Goal: Task Accomplishment & Management: Use online tool/utility

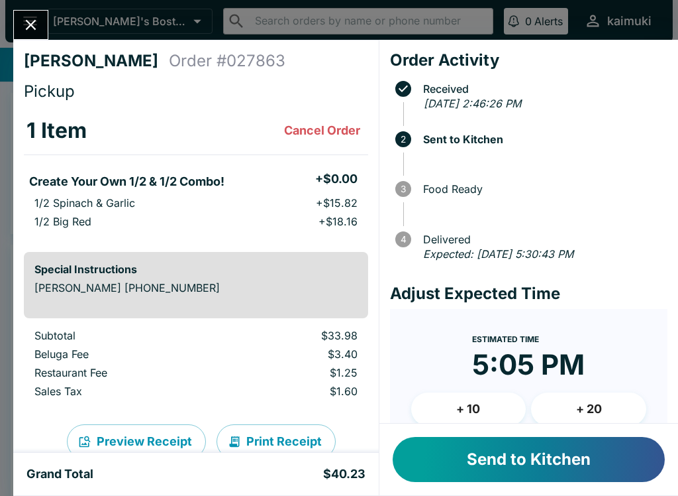
click at [596, 400] on button "+ 20" at bounding box center [588, 408] width 115 height 33
click at [592, 404] on button "+ 20" at bounding box center [588, 408] width 115 height 33
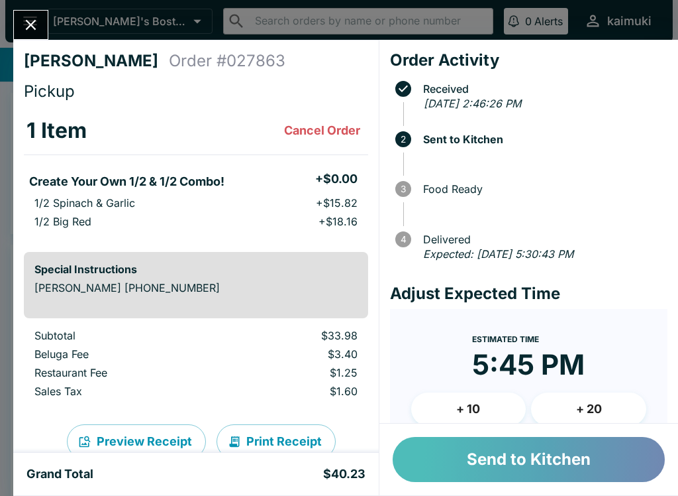
click at [518, 456] on button "Send to Kitchen" at bounding box center [529, 459] width 272 height 45
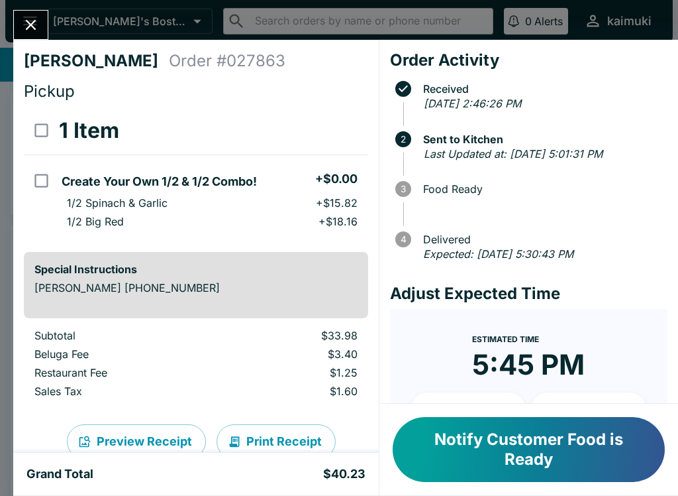
click at [34, 18] on icon "Close" at bounding box center [31, 25] width 18 height 18
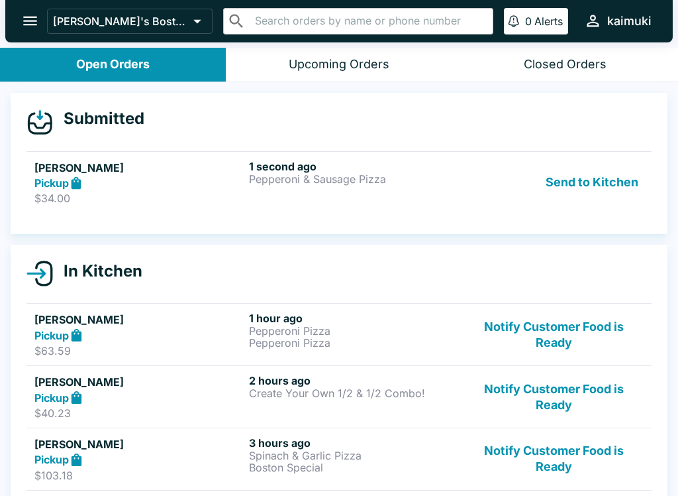
click at [124, 69] on div "Open Orders" at bounding box center [113, 64] width 74 height 15
click at [335, 69] on div "Upcoming Orders" at bounding box center [339, 64] width 101 height 15
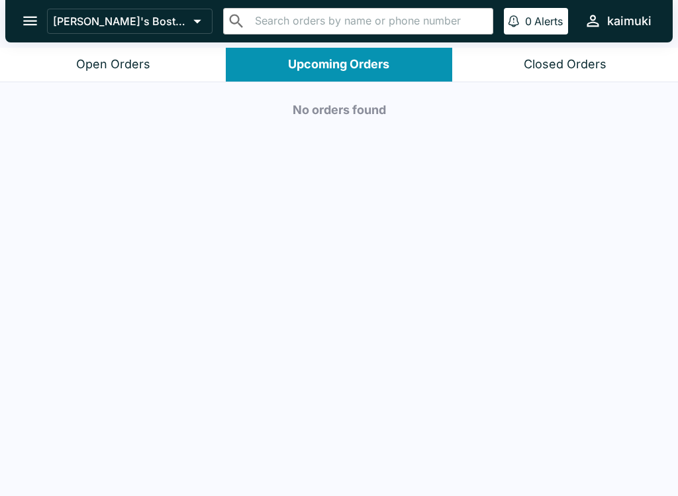
click at [93, 72] on button "Open Orders" at bounding box center [113, 65] width 226 height 34
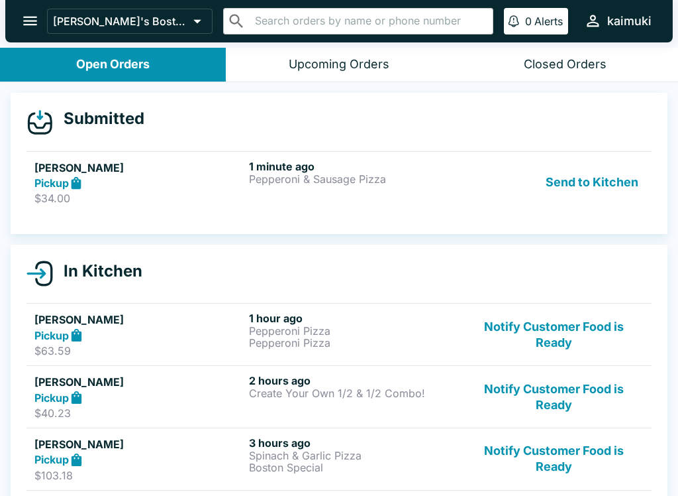
click at [244, 173] on div "[PERSON_NAME] Pickup $34.00 1 minute ago Pepperoni & Sausage Pizza Send to Kitc…" at bounding box center [339, 183] width 610 height 46
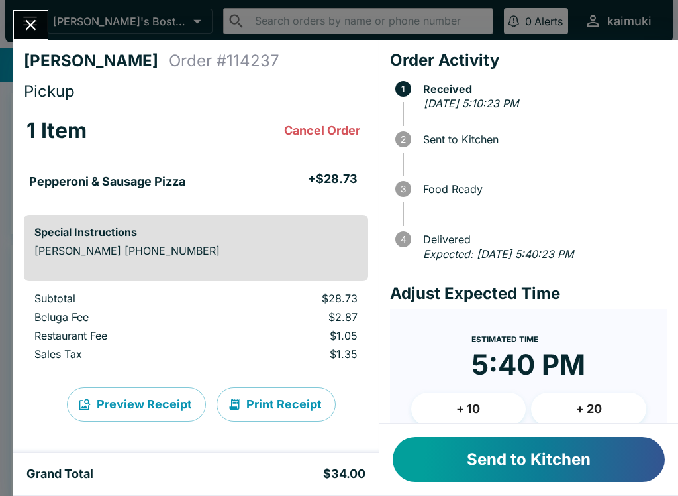
click at [576, 443] on button "Send to Kitchen" at bounding box center [529, 459] width 272 height 45
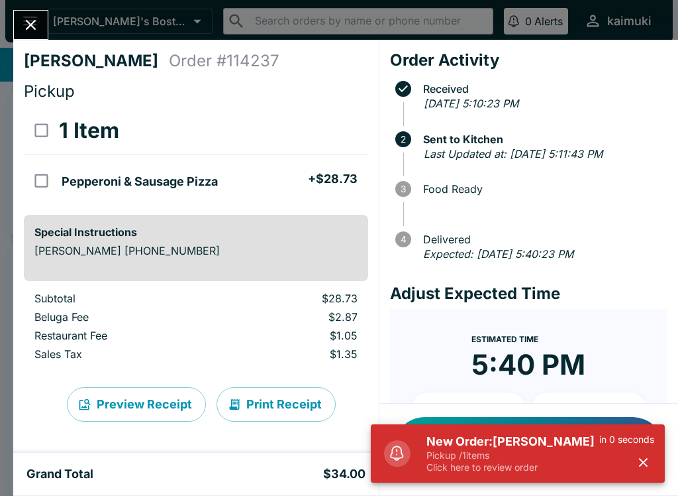
click at [504, 442] on h5 "New Order: [PERSON_NAME]" at bounding box center [513, 441] width 173 height 16
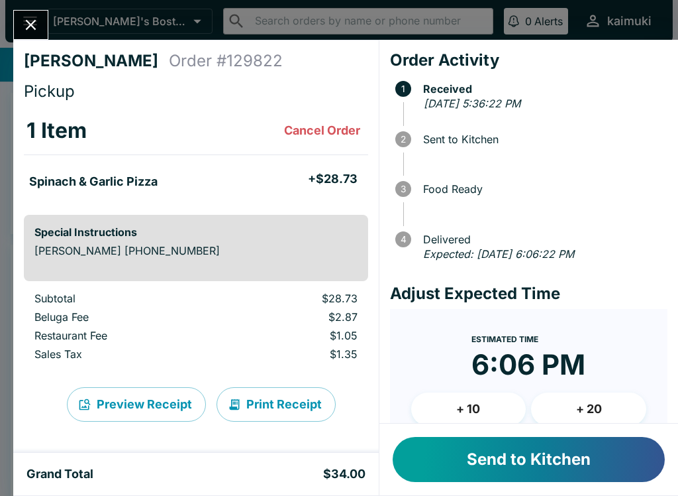
click at [482, 407] on button "+ 10" at bounding box center [468, 408] width 115 height 33
click at [561, 473] on button "Send to Kitchen" at bounding box center [529, 459] width 272 height 45
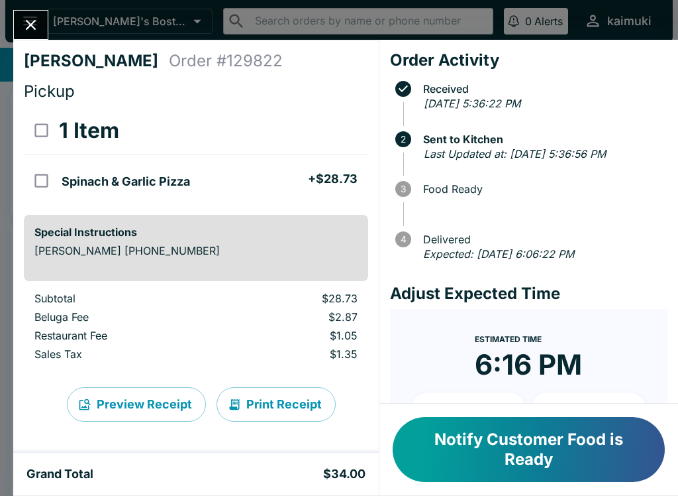
click at [24, 21] on icon "Close" at bounding box center [31, 25] width 18 height 18
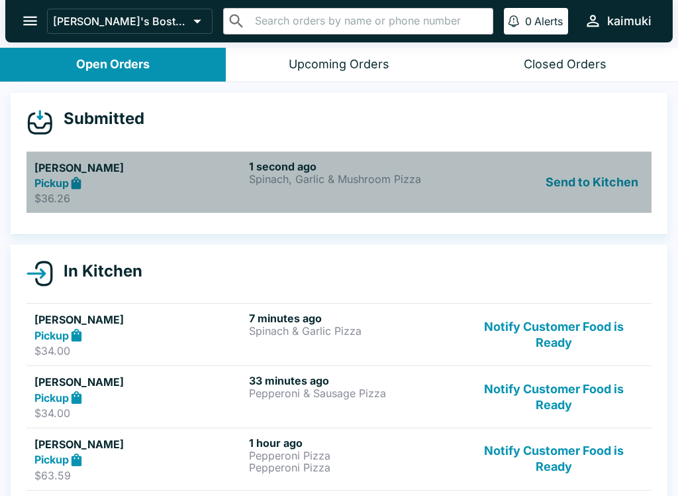
click at [349, 197] on div "1 second ago Spinach, Garlic & Mushroom Pizza" at bounding box center [353, 183] width 209 height 46
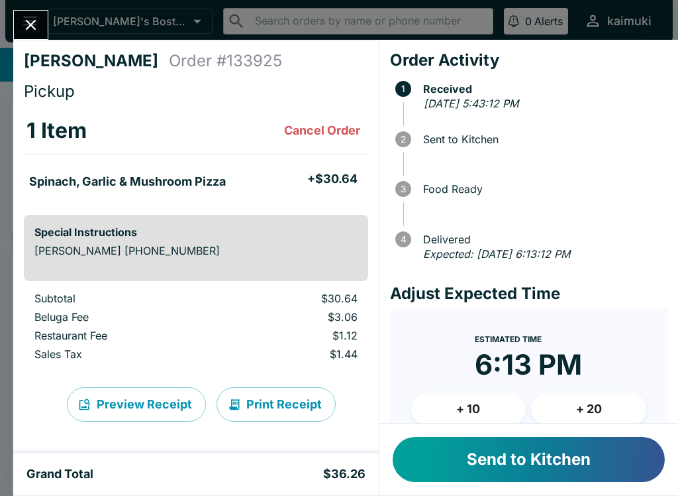
click at [494, 417] on button "+ 10" at bounding box center [468, 408] width 115 height 33
click at [527, 461] on button "Send to Kitchen" at bounding box center [529, 459] width 272 height 45
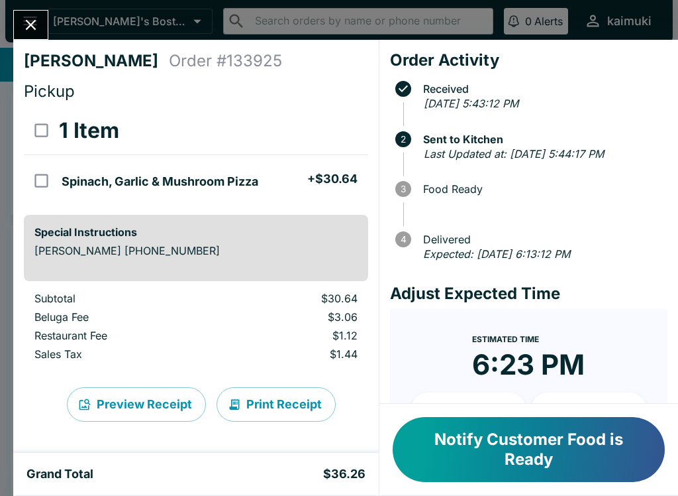
click at [32, 19] on icon "Close" at bounding box center [31, 25] width 18 height 18
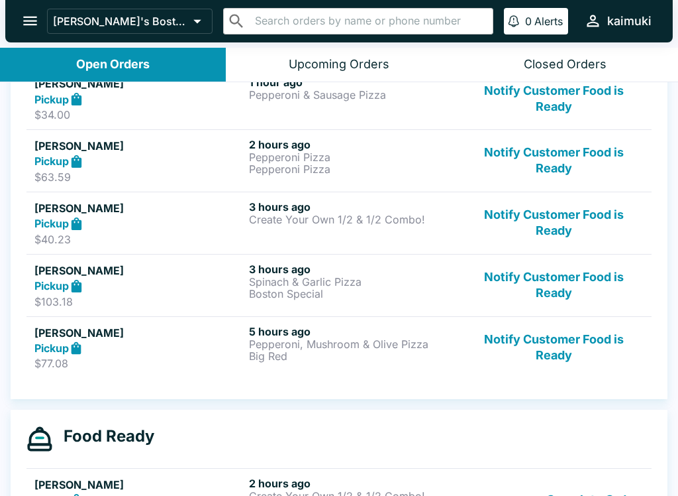
scroll to position [340, 0]
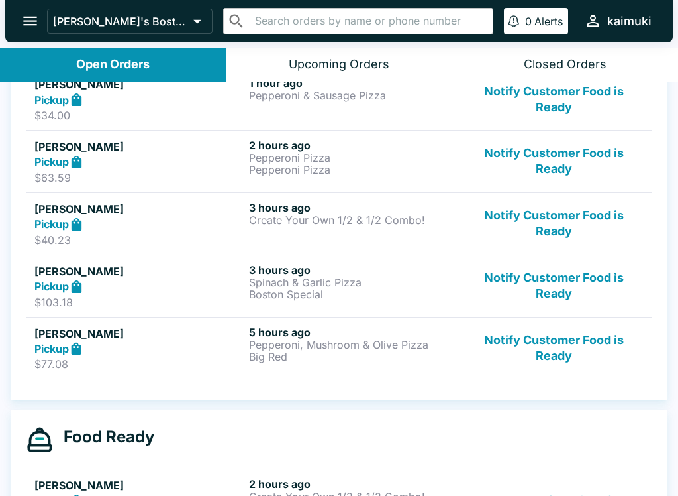
click at [421, 229] on div "3 hours ago Create Your Own 1/2 & 1/2 Combo!" at bounding box center [353, 224] width 209 height 46
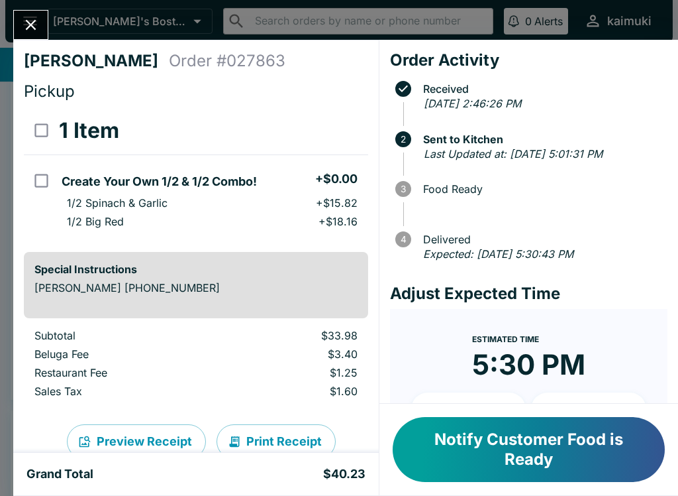
click at [519, 440] on button "Notify Customer Food is Ready" at bounding box center [529, 449] width 272 height 65
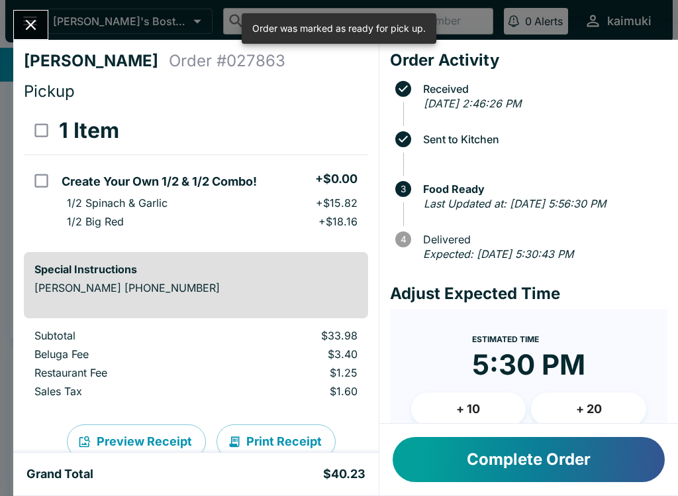
click at [40, 23] on icon "Close" at bounding box center [31, 25] width 18 height 18
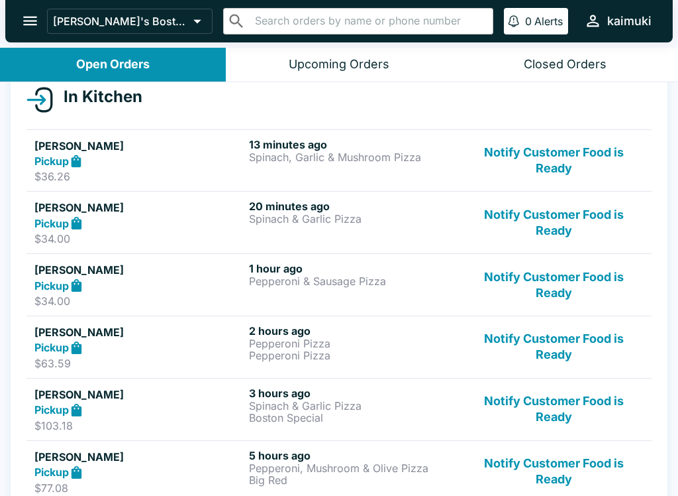
scroll to position [158, 0]
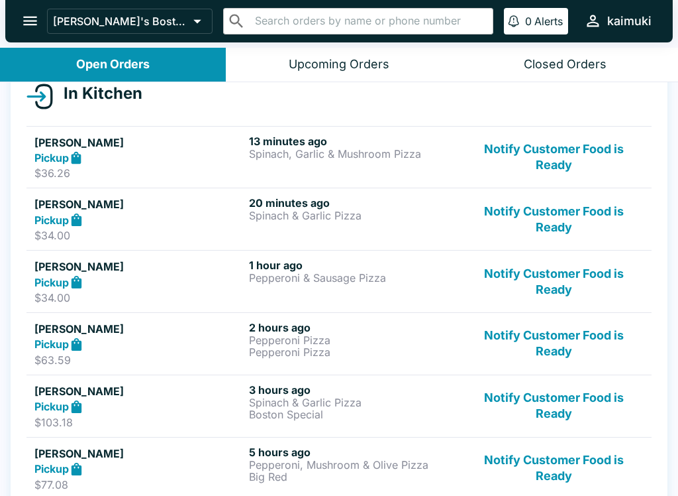
click at [561, 278] on button "Notify Customer Food is Ready" at bounding box center [554, 281] width 180 height 46
